Goal: Check status: Check status

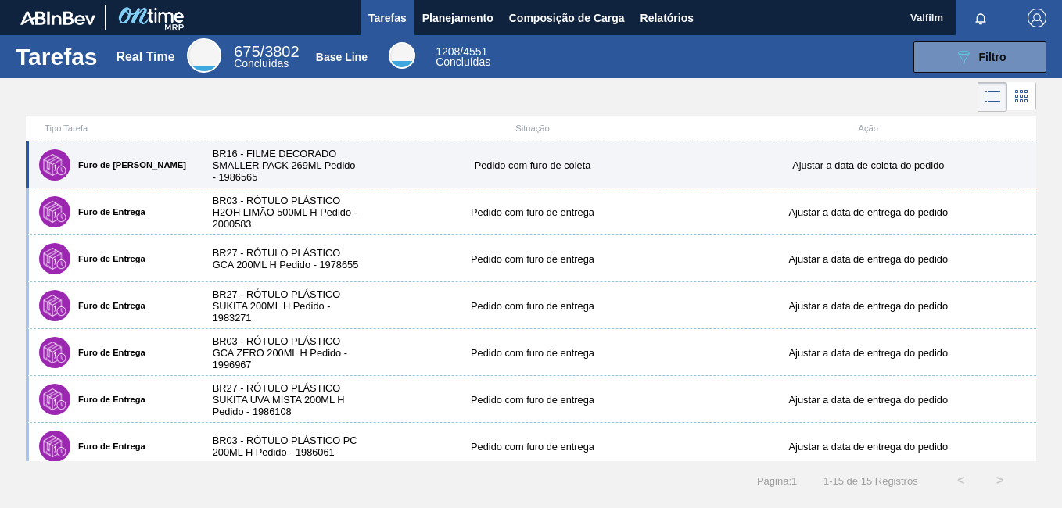
click at [268, 171] on div "BR16 - FILME DECORADO SMALLER PACK 269ML Pedido - 1986565" at bounding box center [281, 165] width 168 height 35
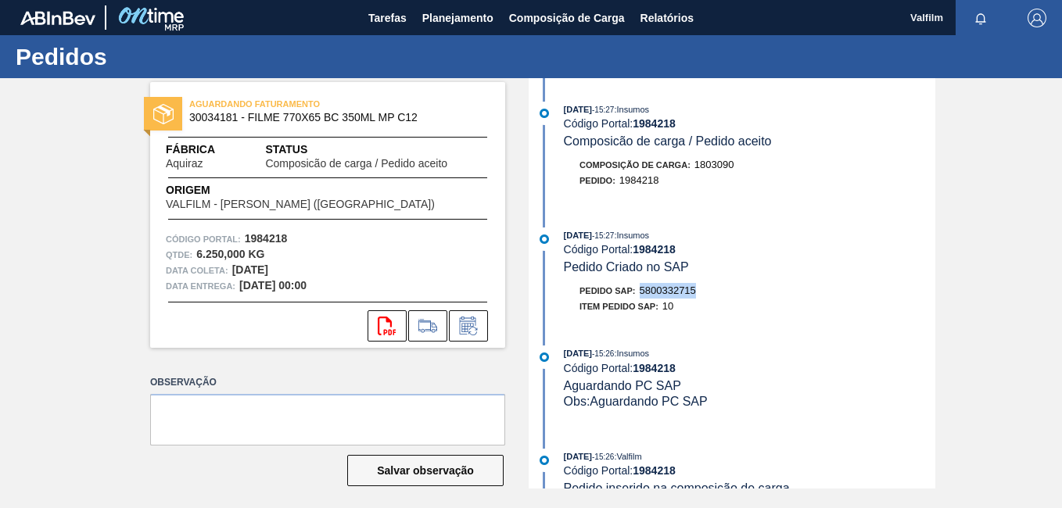
drag, startPoint x: 702, startPoint y: 289, endPoint x: 638, endPoint y: 294, distance: 64.4
click at [638, 294] on div "Pedido SAP: 5800332715" at bounding box center [750, 291] width 372 height 16
copy span "5800332715"
